Goal: Task Accomplishment & Management: Complete application form

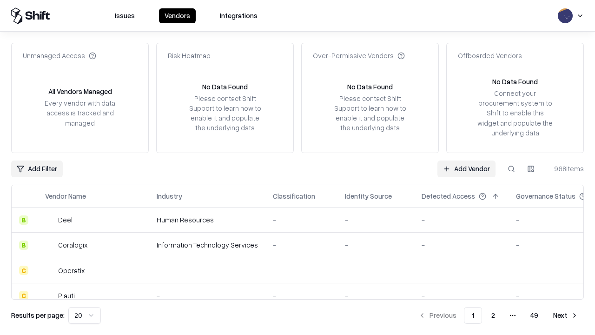
click at [466, 168] on link "Add Vendor" at bounding box center [467, 168] width 58 height 17
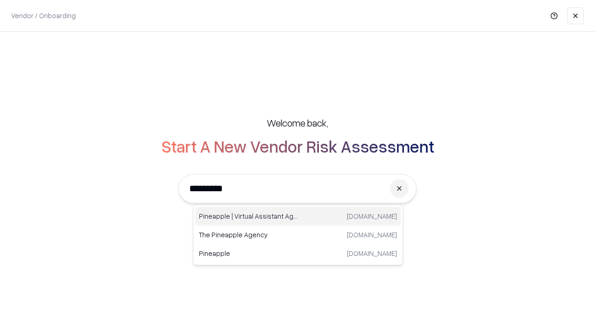
click at [298, 216] on div "Pineapple | Virtual Assistant Agency [DOMAIN_NAME]" at bounding box center [298, 216] width 206 height 19
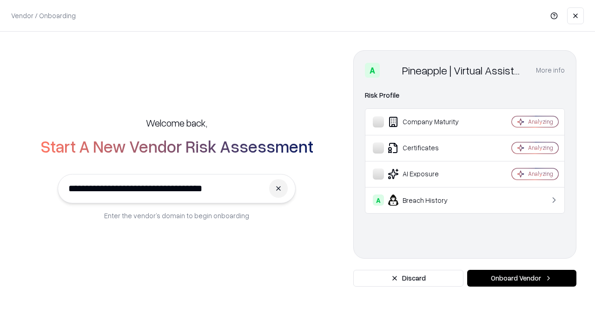
type input "**********"
click at [522, 278] on button "Onboard Vendor" at bounding box center [521, 278] width 109 height 17
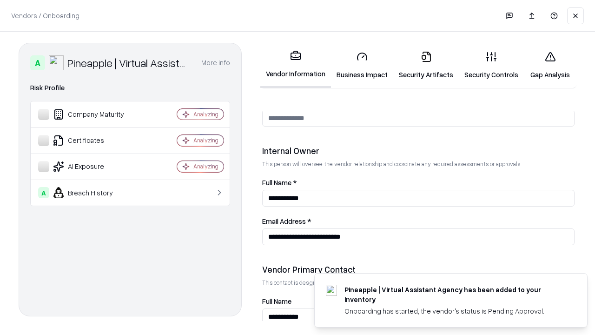
scroll to position [482, 0]
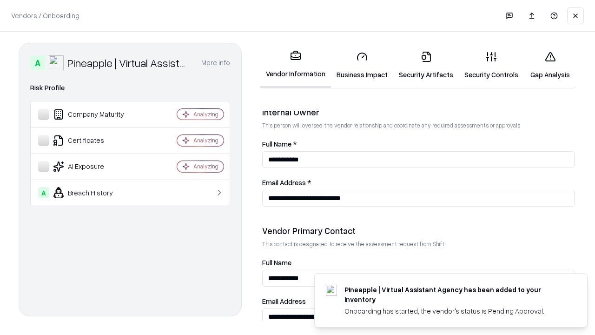
click at [426, 65] on link "Security Artifacts" at bounding box center [426, 65] width 66 height 43
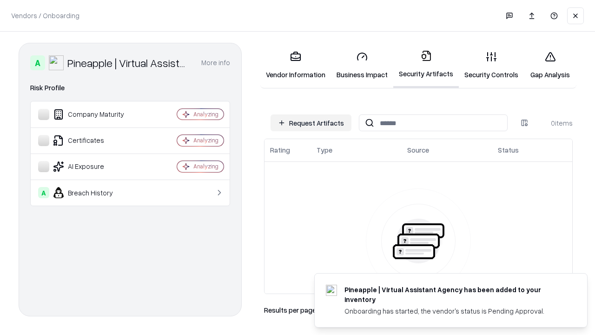
click at [311, 123] on button "Request Artifacts" at bounding box center [311, 122] width 81 height 17
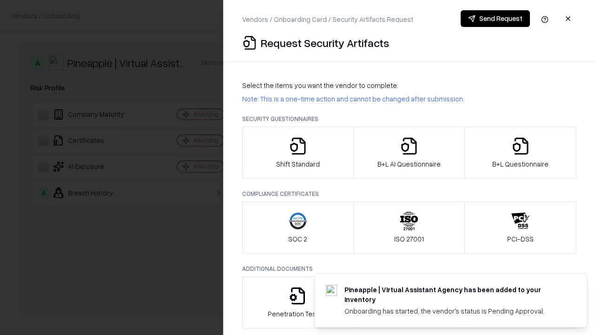
click at [520, 153] on icon "button" at bounding box center [521, 146] width 19 height 19
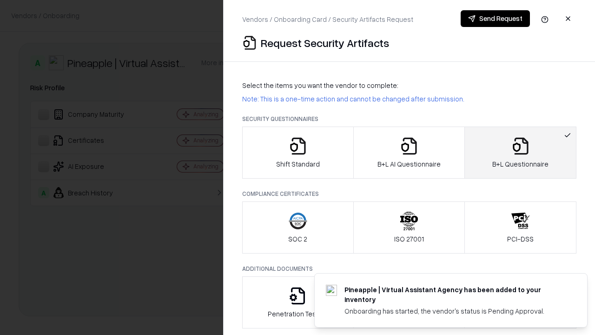
click at [409, 153] on icon "button" at bounding box center [409, 146] width 19 height 19
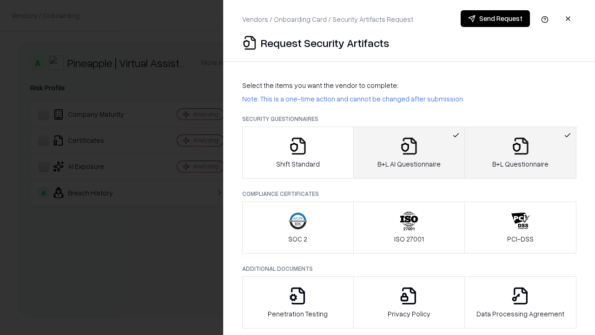
click at [495, 19] on button "Send Request" at bounding box center [495, 18] width 69 height 17
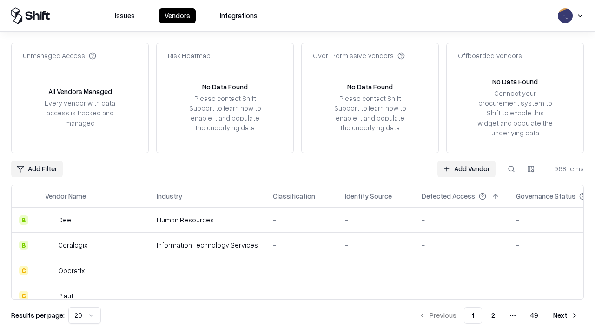
click at [512, 168] on button at bounding box center [511, 168] width 17 height 17
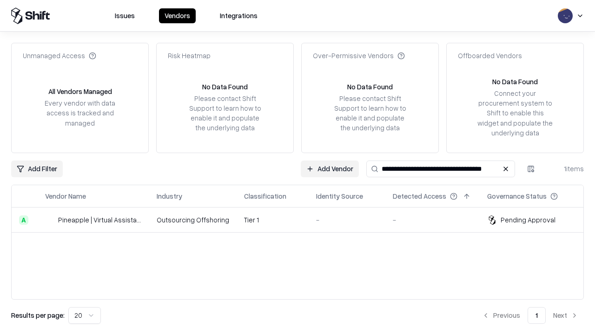
type input "**********"
click at [303, 220] on td "Tier 1" at bounding box center [273, 219] width 72 height 25
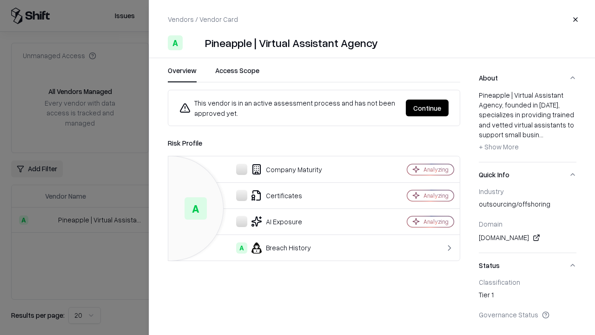
click at [427, 108] on button "Continue" at bounding box center [427, 108] width 43 height 17
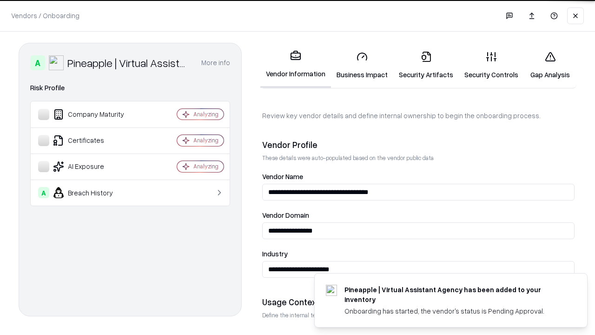
click at [426, 65] on link "Security Artifacts" at bounding box center [426, 65] width 66 height 43
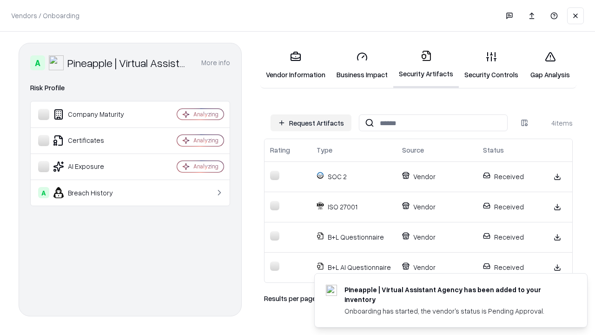
click at [550, 65] on link "Gap Analysis" at bounding box center [550, 65] width 53 height 43
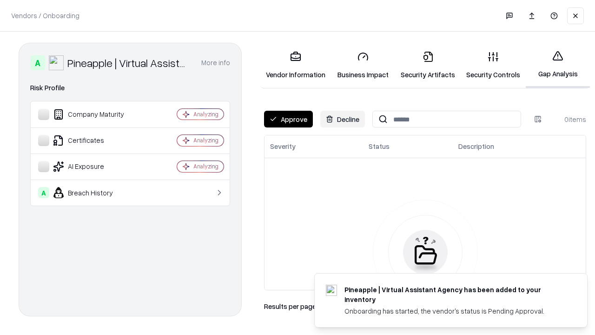
click at [288, 119] on button "Approve" at bounding box center [288, 119] width 49 height 17
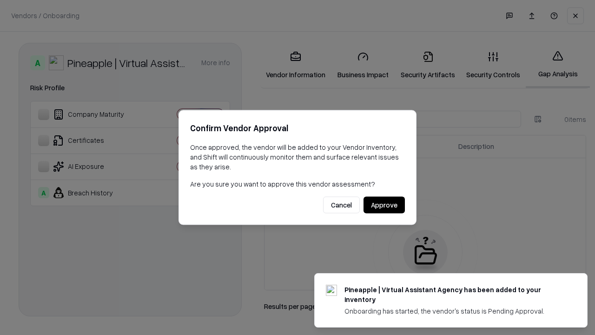
click at [384, 205] on button "Approve" at bounding box center [384, 205] width 41 height 17
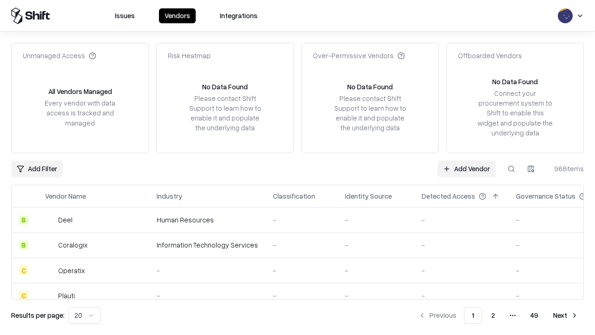
type input "**********"
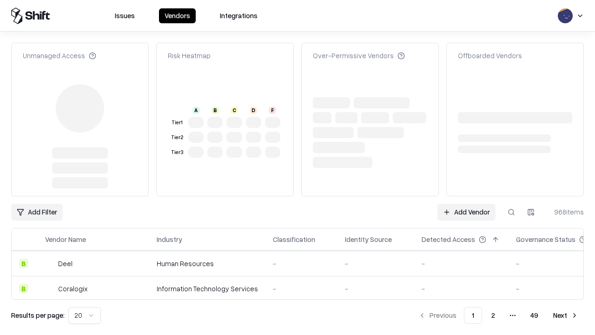
click at [466, 204] on link "Add Vendor" at bounding box center [467, 212] width 58 height 17
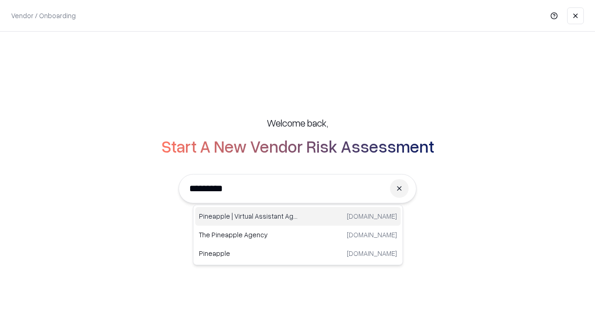
click at [298, 216] on div "Pineapple | Virtual Assistant Agency [DOMAIN_NAME]" at bounding box center [298, 216] width 206 height 19
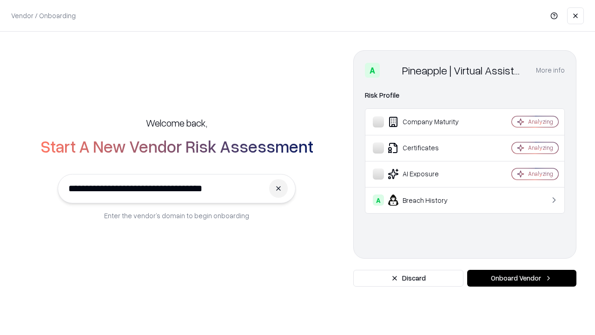
type input "**********"
click at [522, 278] on button "Onboard Vendor" at bounding box center [521, 278] width 109 height 17
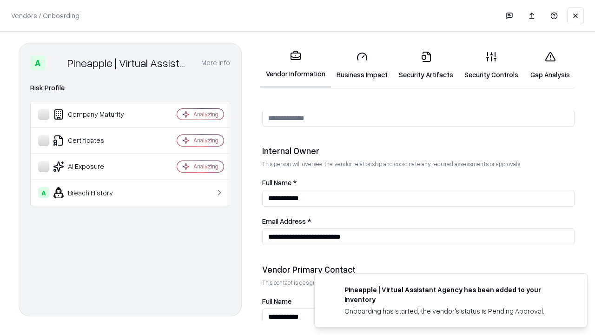
scroll to position [482, 0]
